Goal: Task Accomplishment & Management: Use online tool/utility

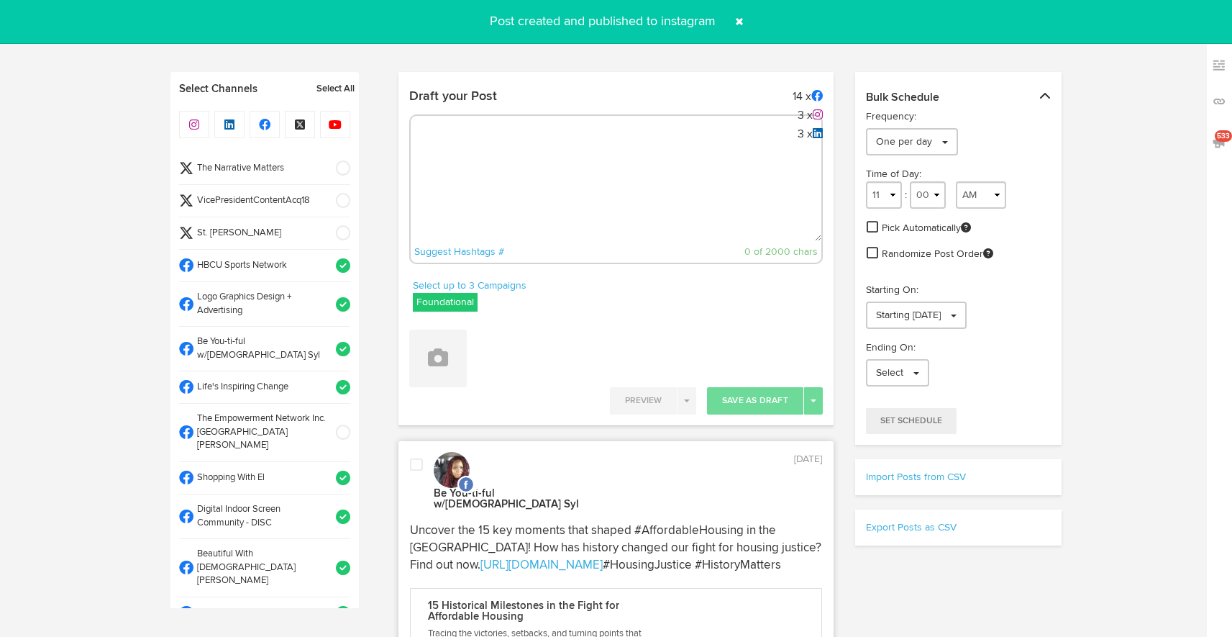
select select "11"
select select "37"
select select "11"
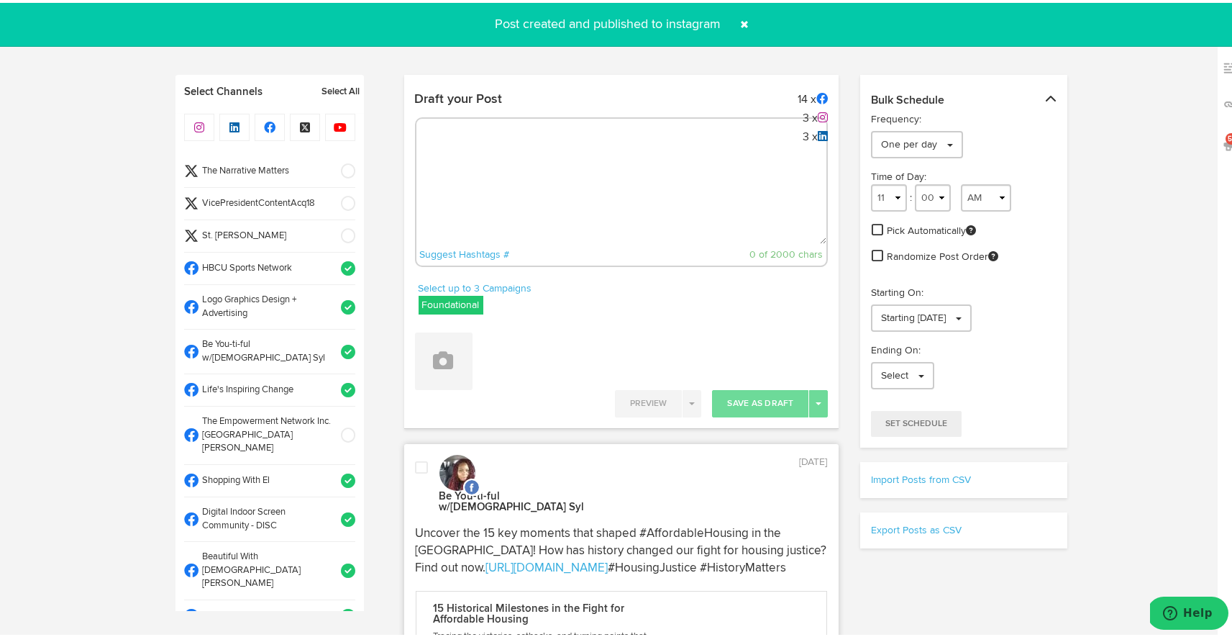
click at [708, 147] on textarea at bounding box center [622, 193] width 411 height 95
paste textarea "ARGUS News. Now. E News [DATE] What does the future of publishing look like? Dy…"
type textarea "ARGUS News. Now. E News [DATE] What does the future of publishing look like? Dy…"
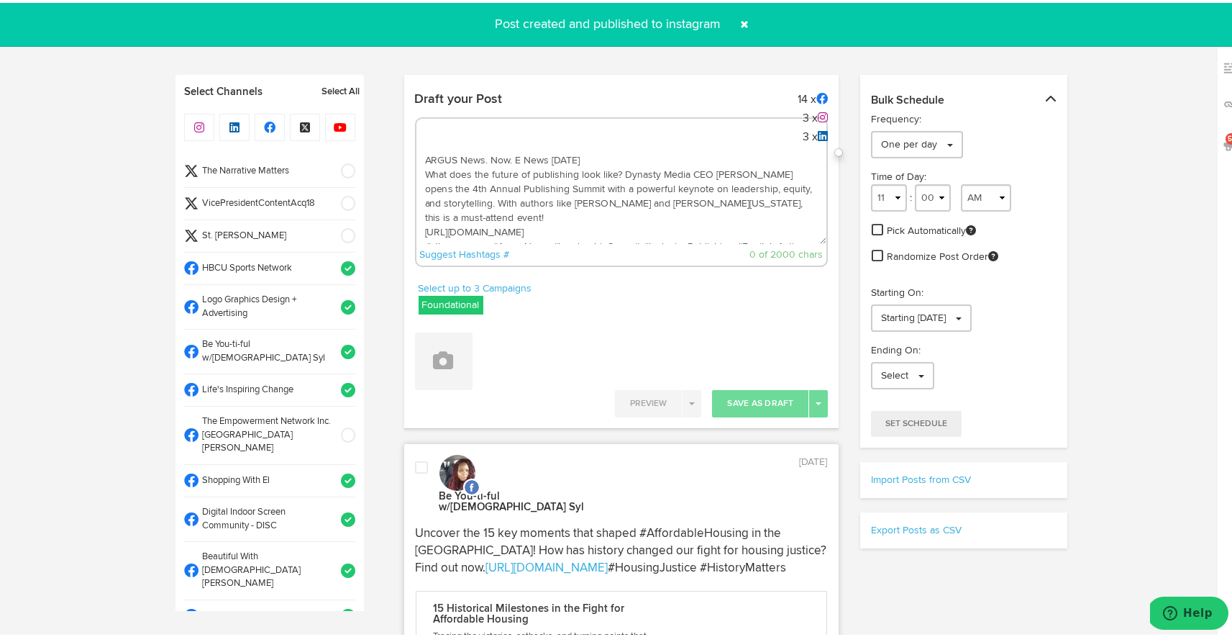
scroll to position [22, 0]
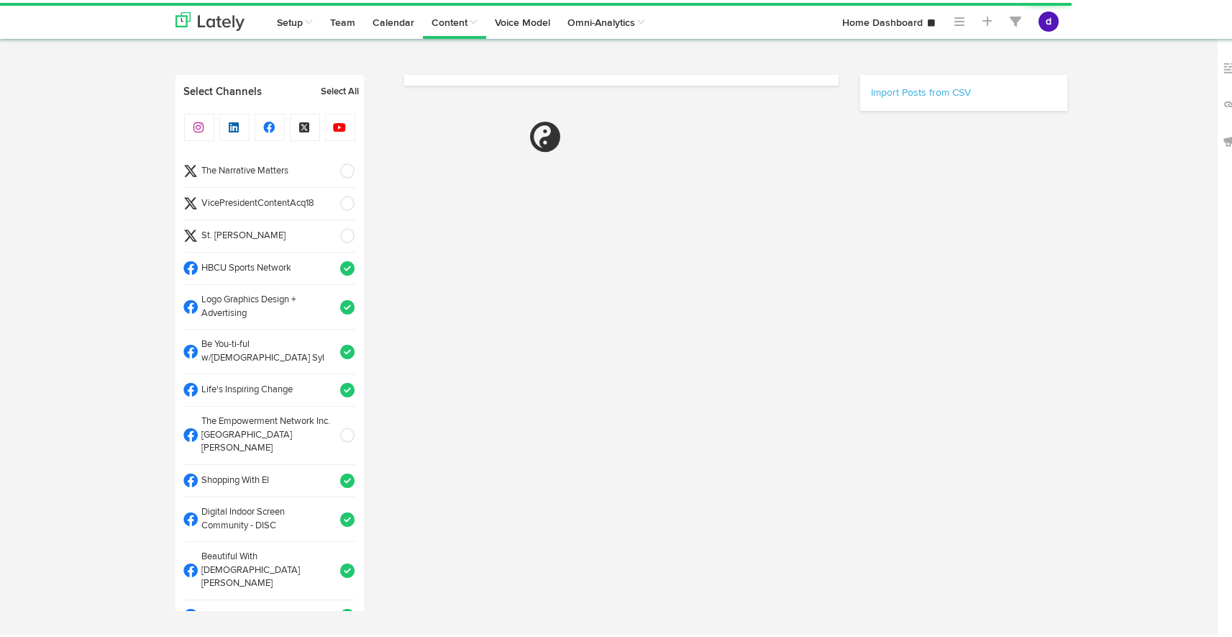
select select "7"
select select "05"
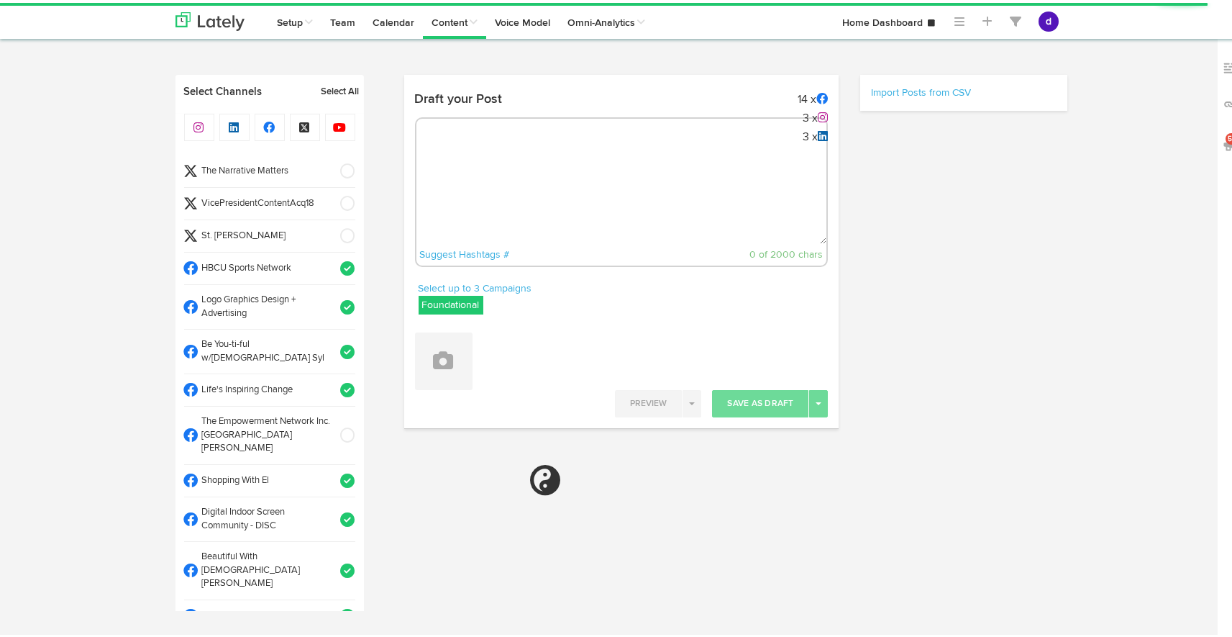
click at [523, 168] on textarea at bounding box center [622, 193] width 411 height 95
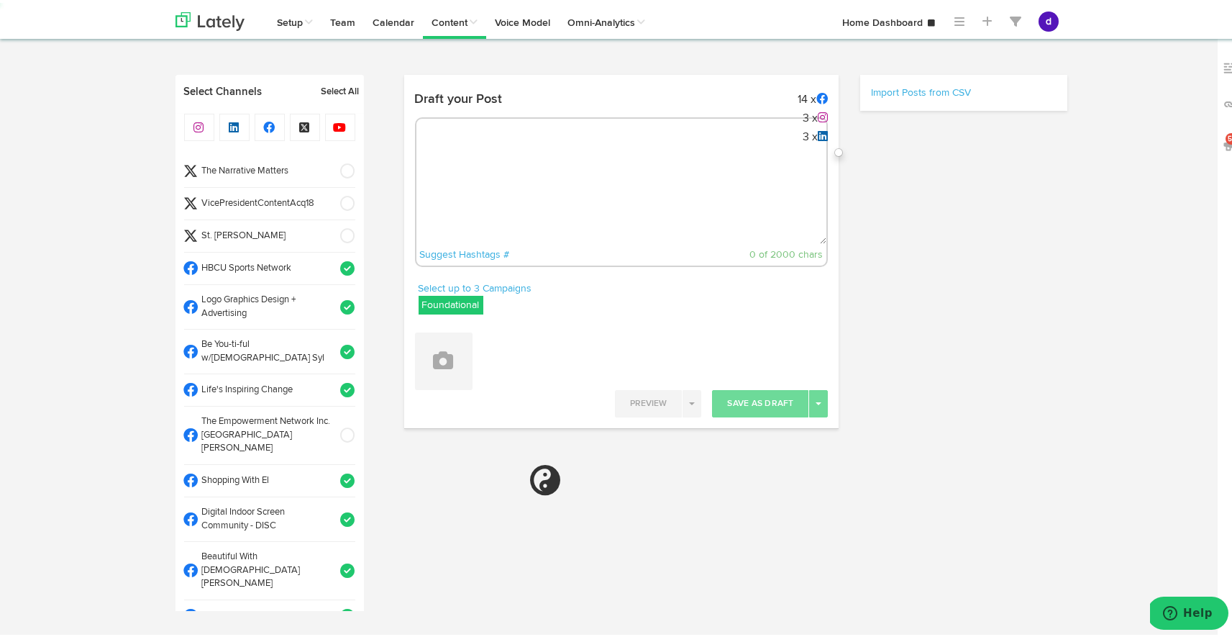
paste textarea "ARGUS News. Now. E News [DATE] What does the future of publishing look like? Dy…"
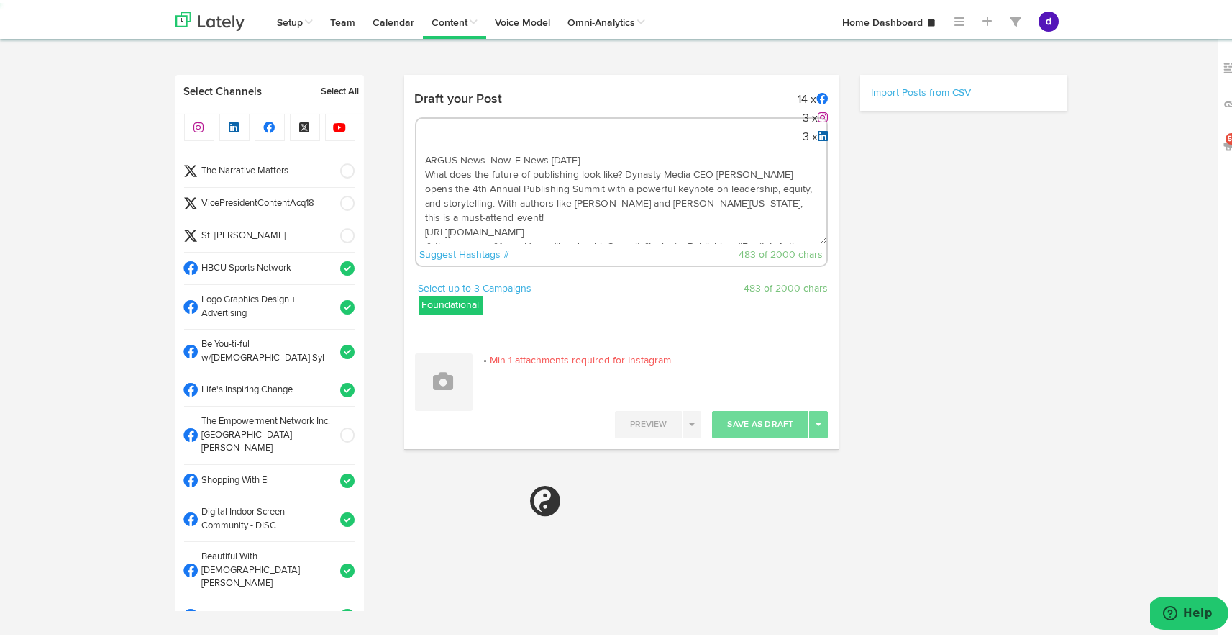
scroll to position [22, 0]
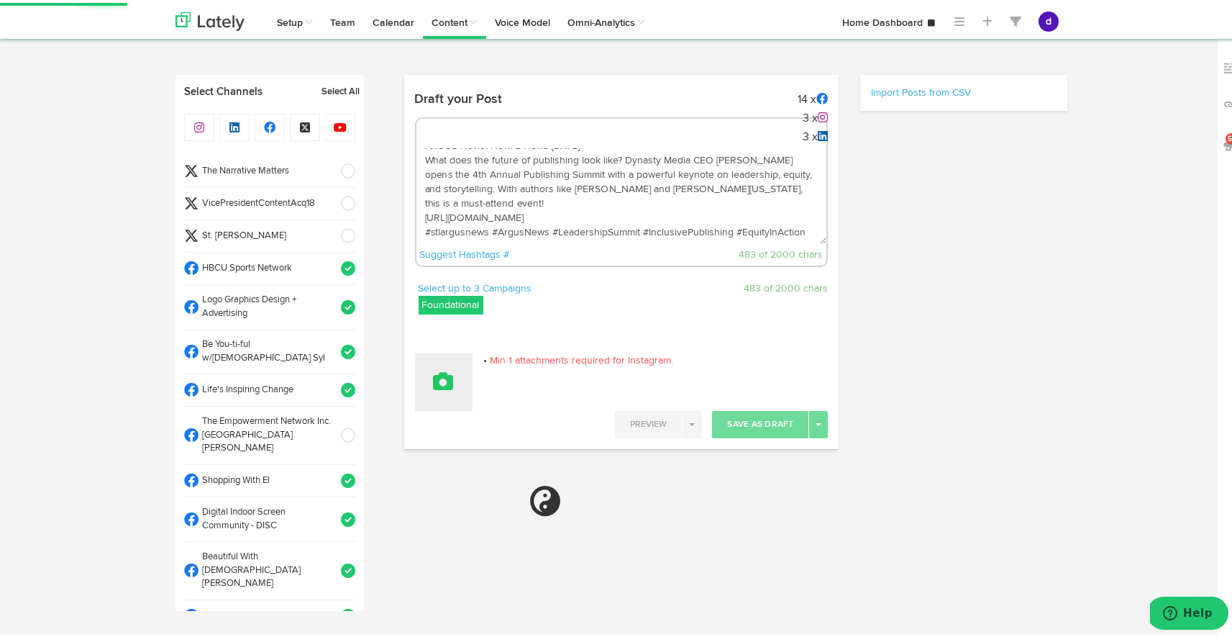
type textarea "ARGUS News. Now. E News [DATE] What does the future of publishing look like? Dy…"
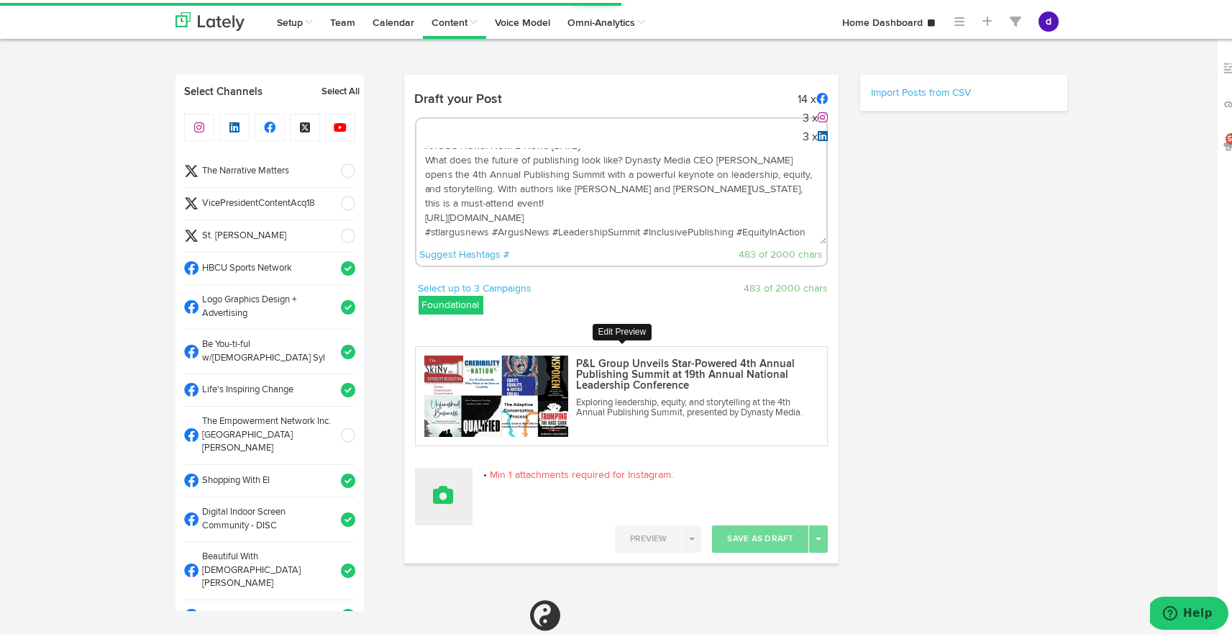
click at [440, 381] on img at bounding box center [496, 393] width 144 height 81
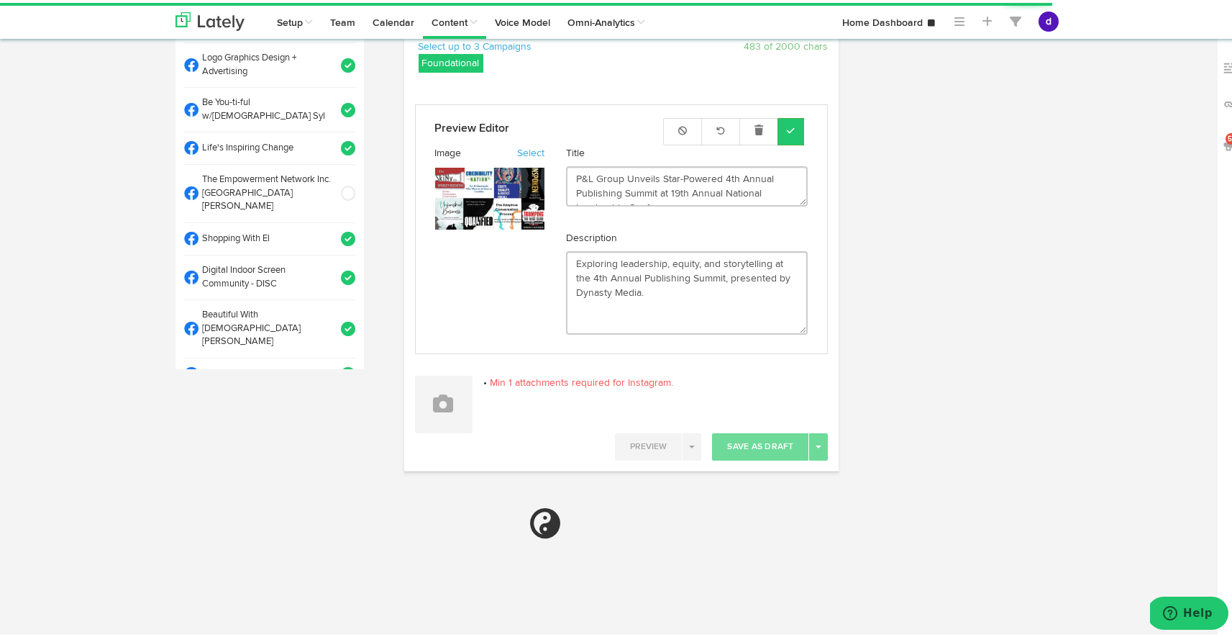
scroll to position [271, 0]
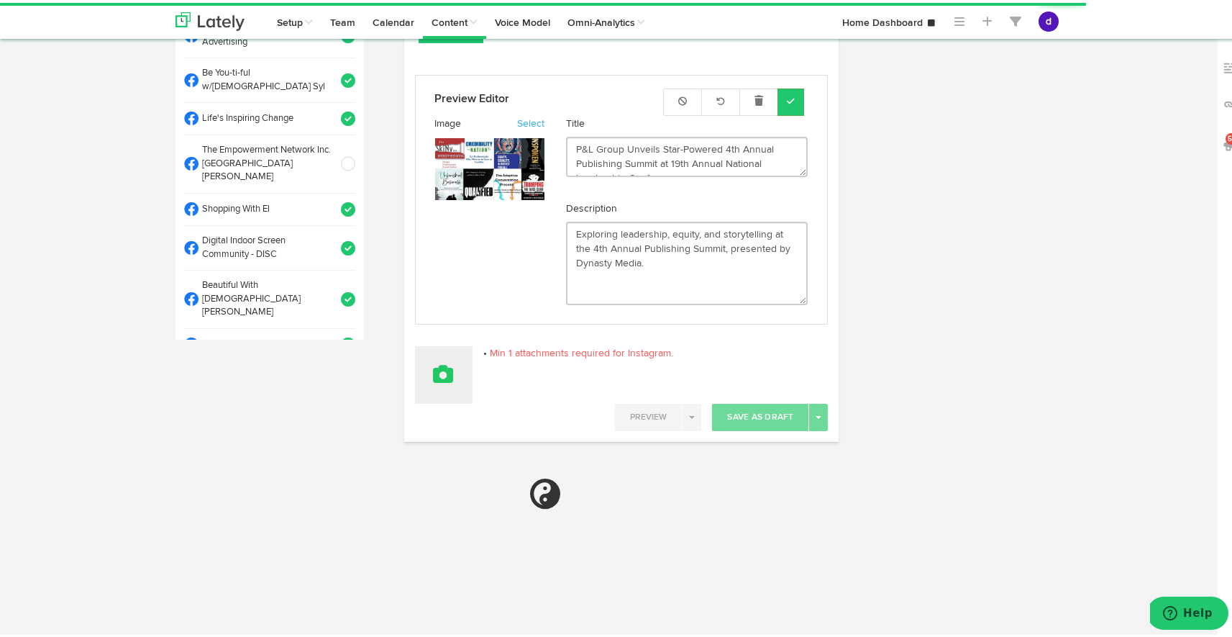
click at [448, 378] on button at bounding box center [444, 372] width 58 height 58
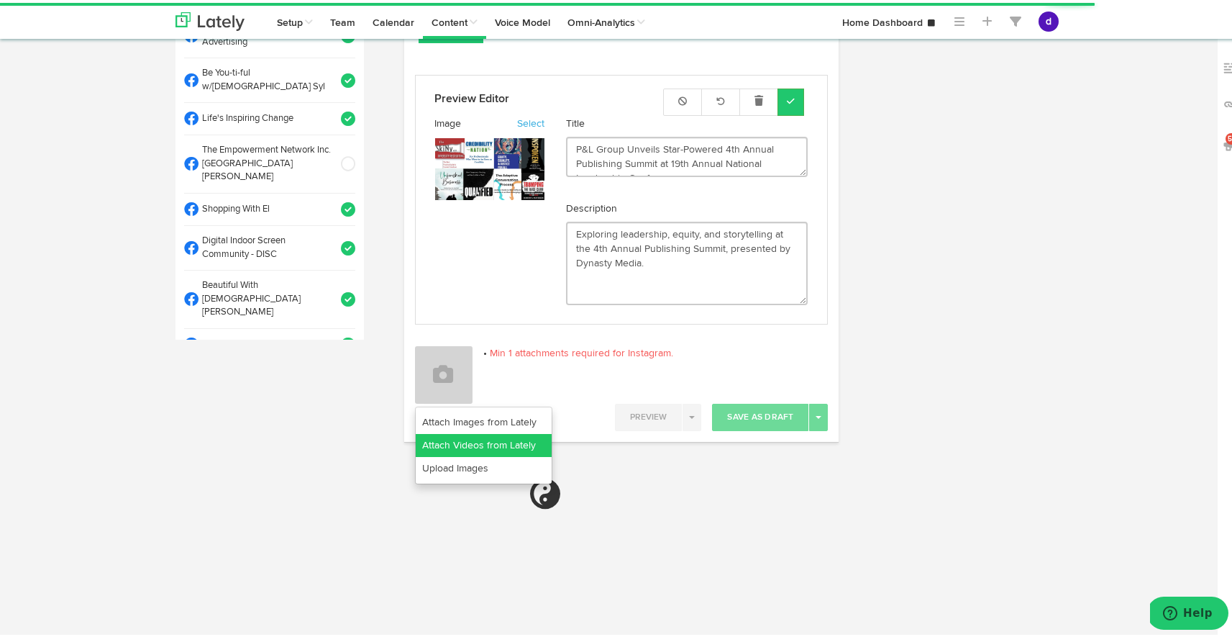
select select "11"
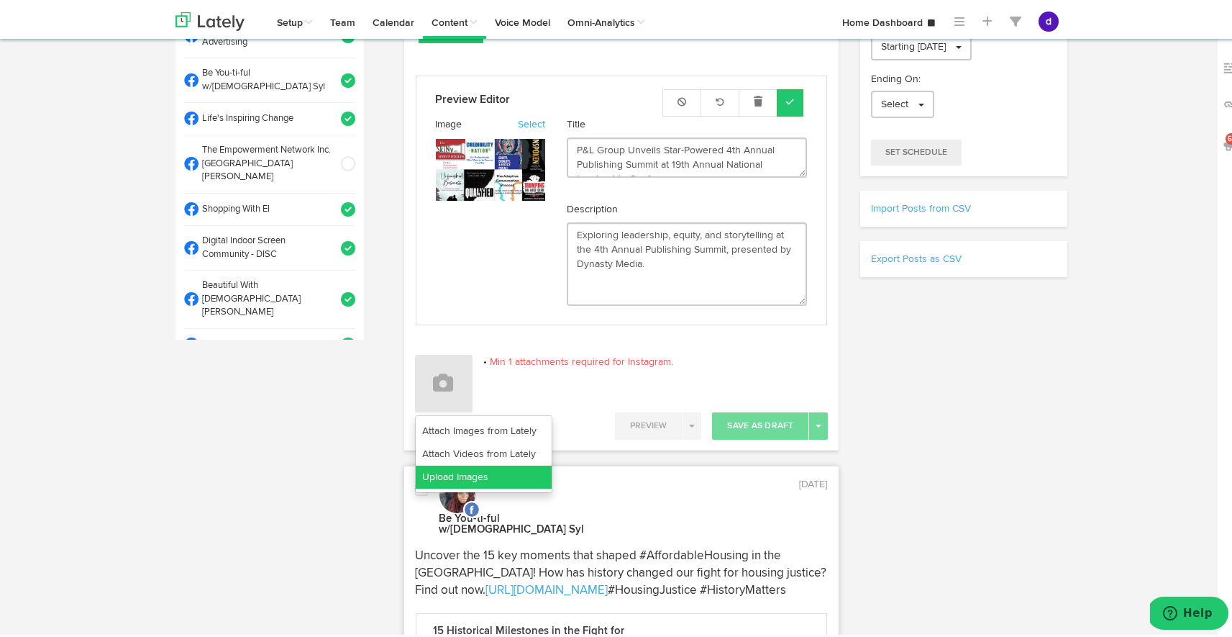
click at [455, 476] on link "Upload Images" at bounding box center [484, 474] width 136 height 23
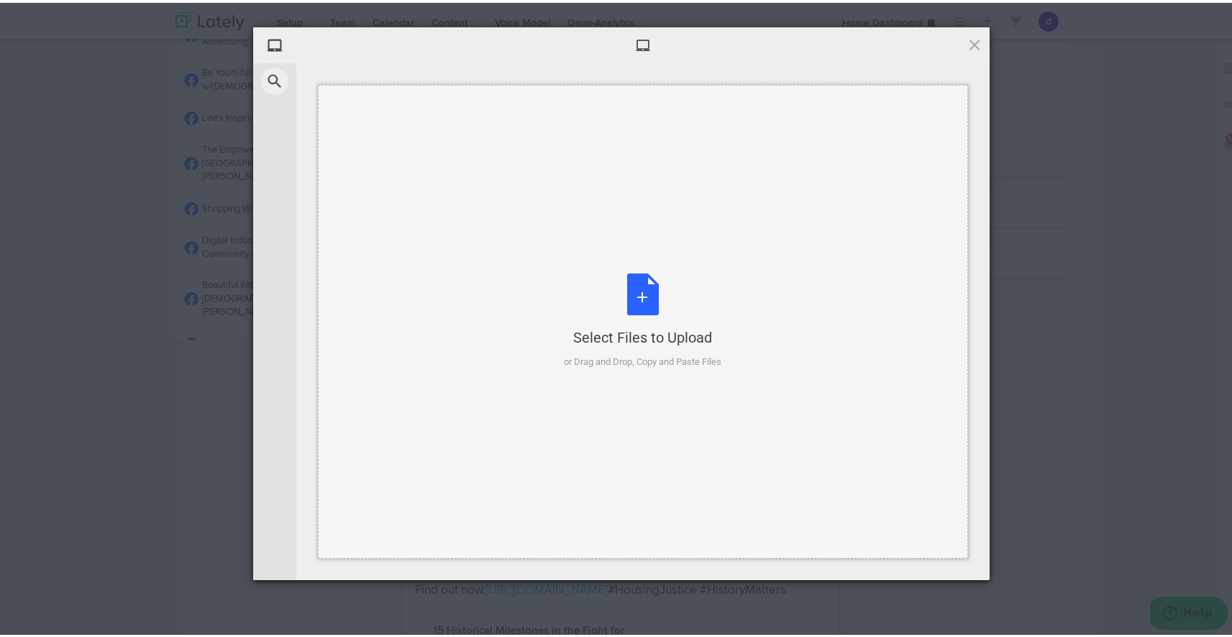
click at [635, 294] on div "Select Files to Upload or Drag and Drop, Copy and Paste Files" at bounding box center [644, 319] width 158 height 96
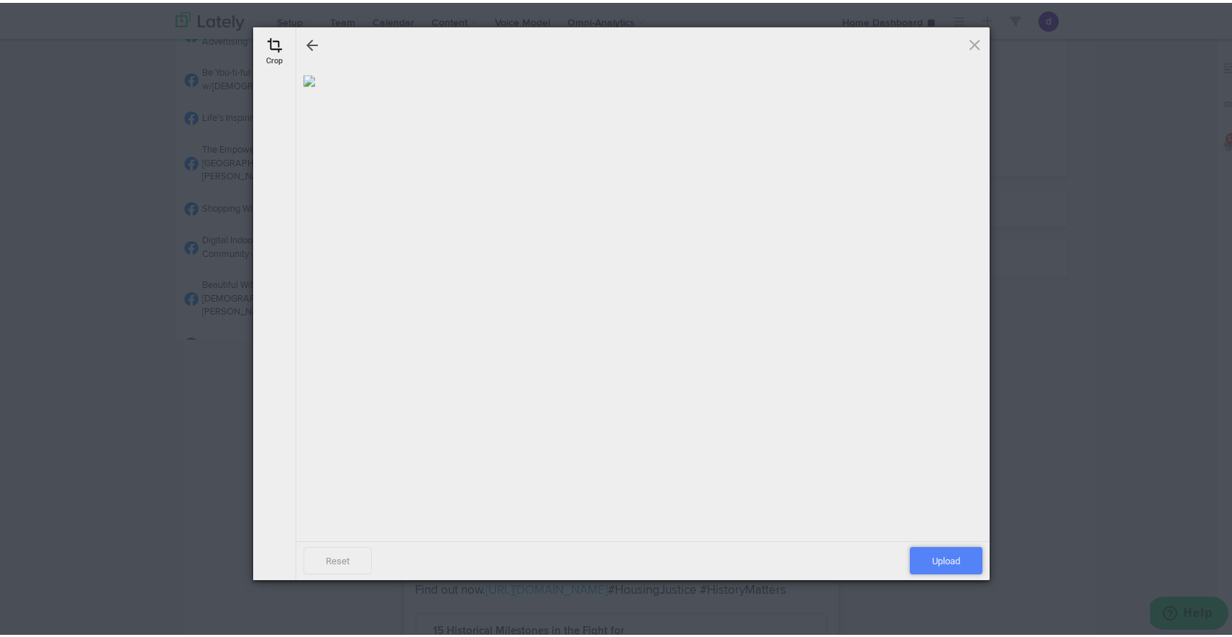
click at [960, 559] on span "Upload" at bounding box center [946, 557] width 73 height 27
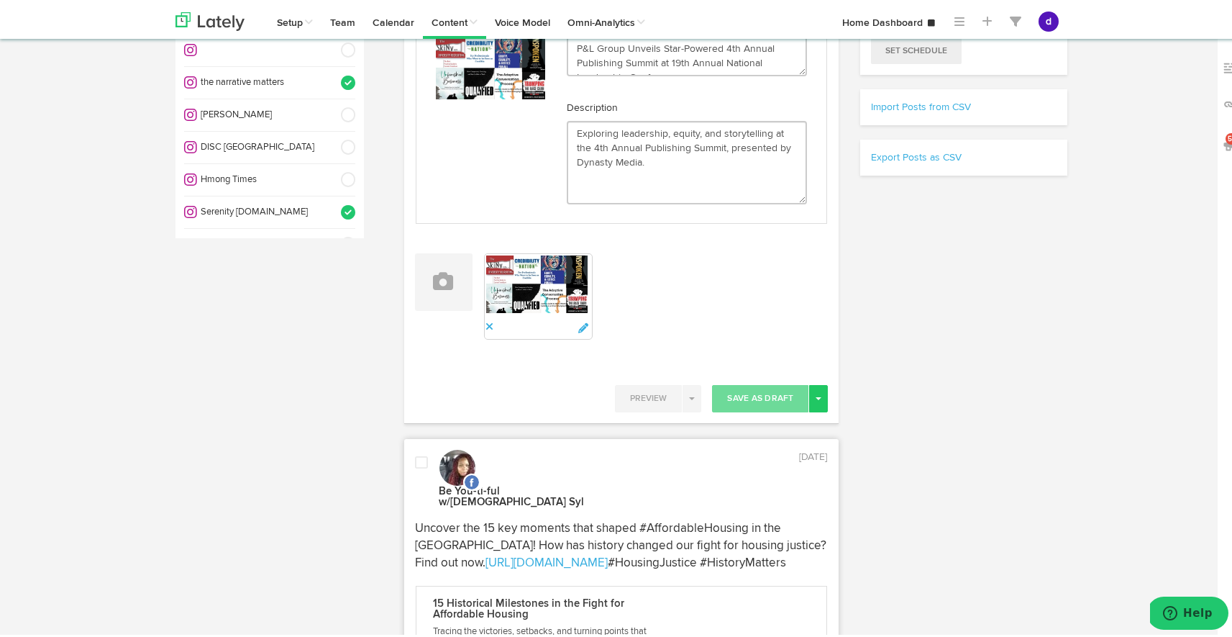
scroll to position [458, 0]
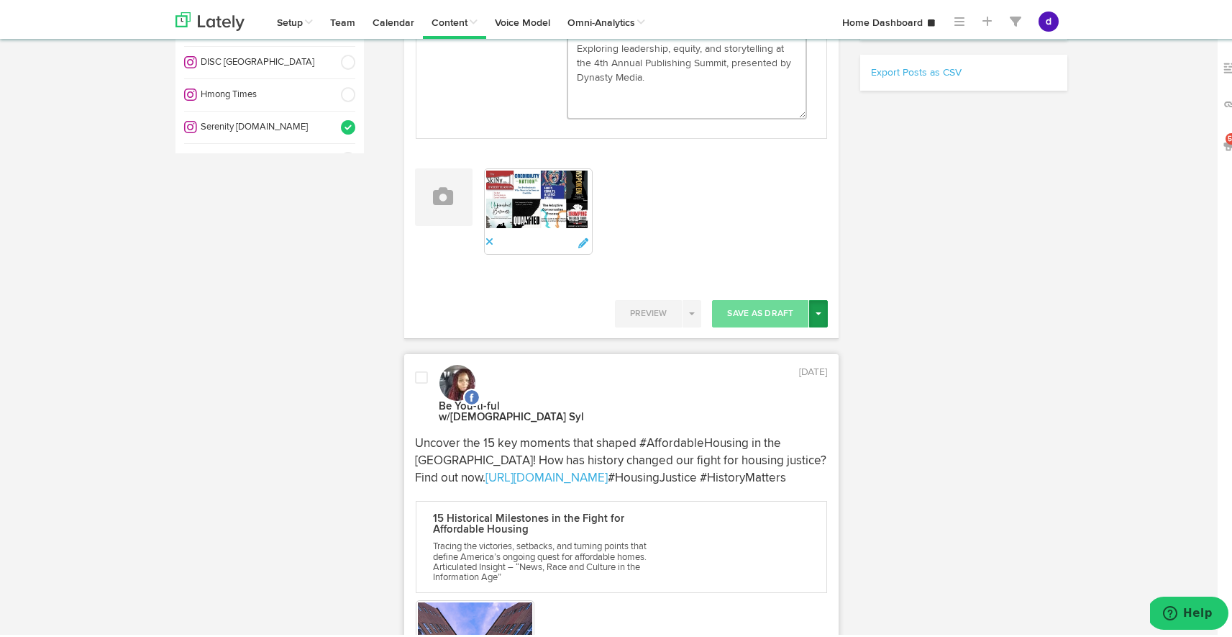
click at [817, 304] on button "Toggle Dropdown" at bounding box center [818, 310] width 19 height 27
click at [799, 429] on link "Post Now" at bounding box center [768, 433] width 118 height 23
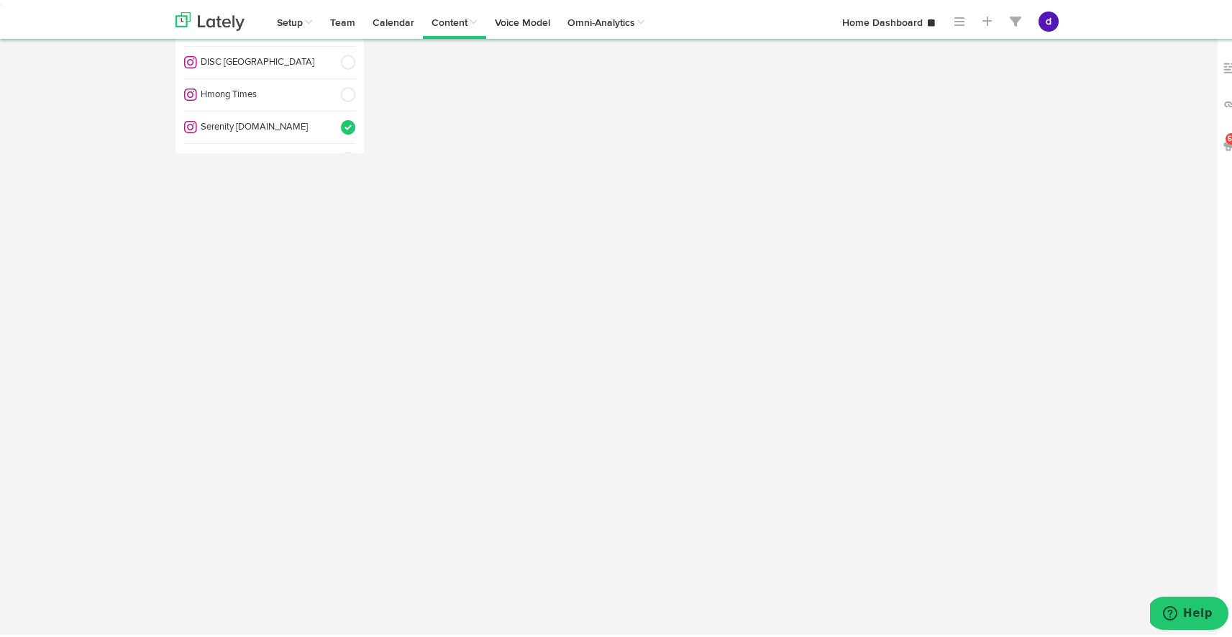
scroll to position [0, 0]
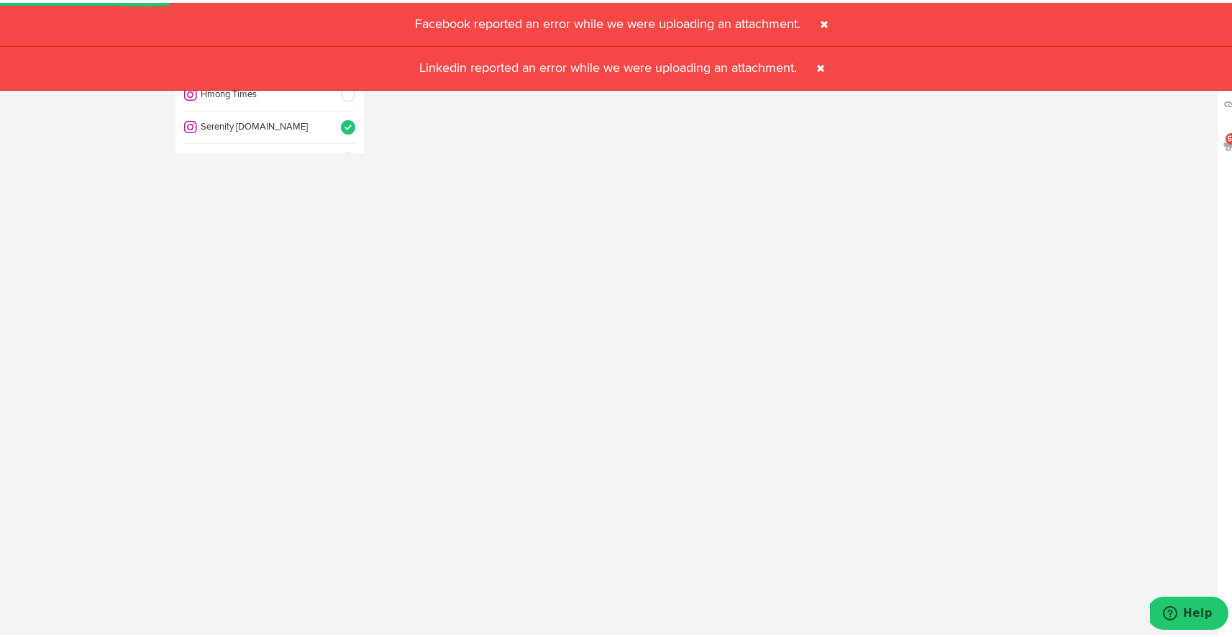
select select "11"
